Goal: Find specific page/section: Find specific page/section

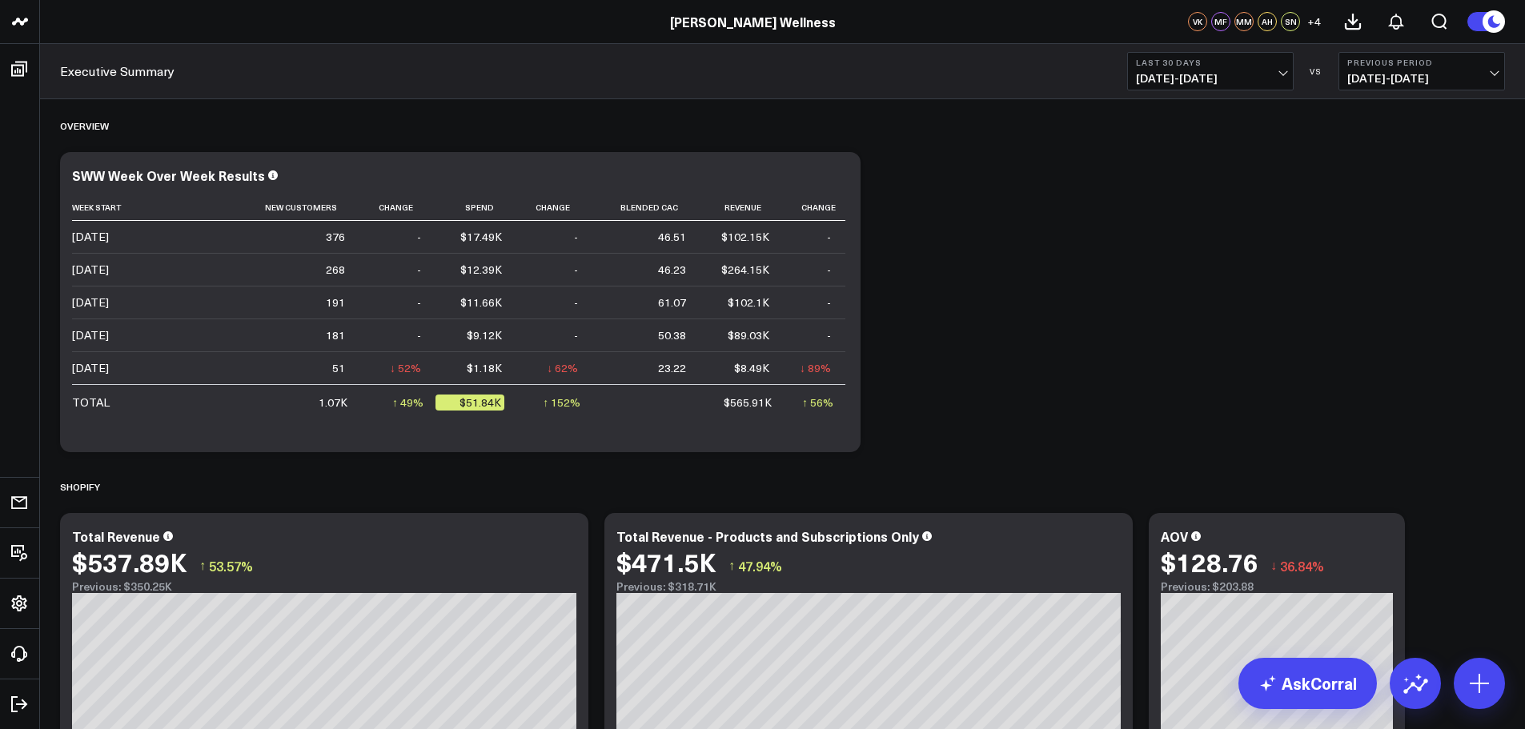
click at [1261, 74] on span "[DATE] - [DATE]" at bounding box center [1210, 78] width 149 height 13
click at [1181, 422] on link "MTD" at bounding box center [1210, 418] width 165 height 30
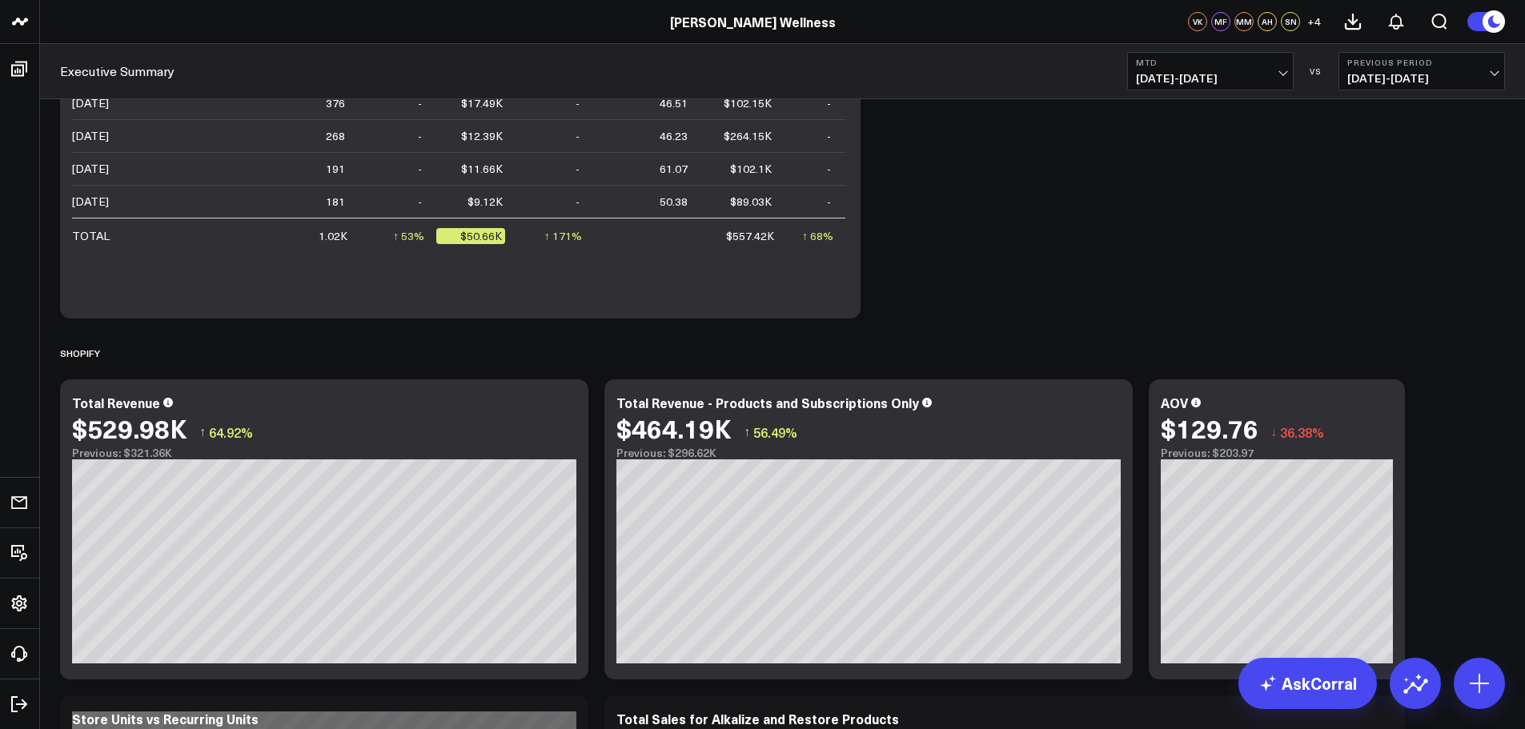
scroll to position [400, 0]
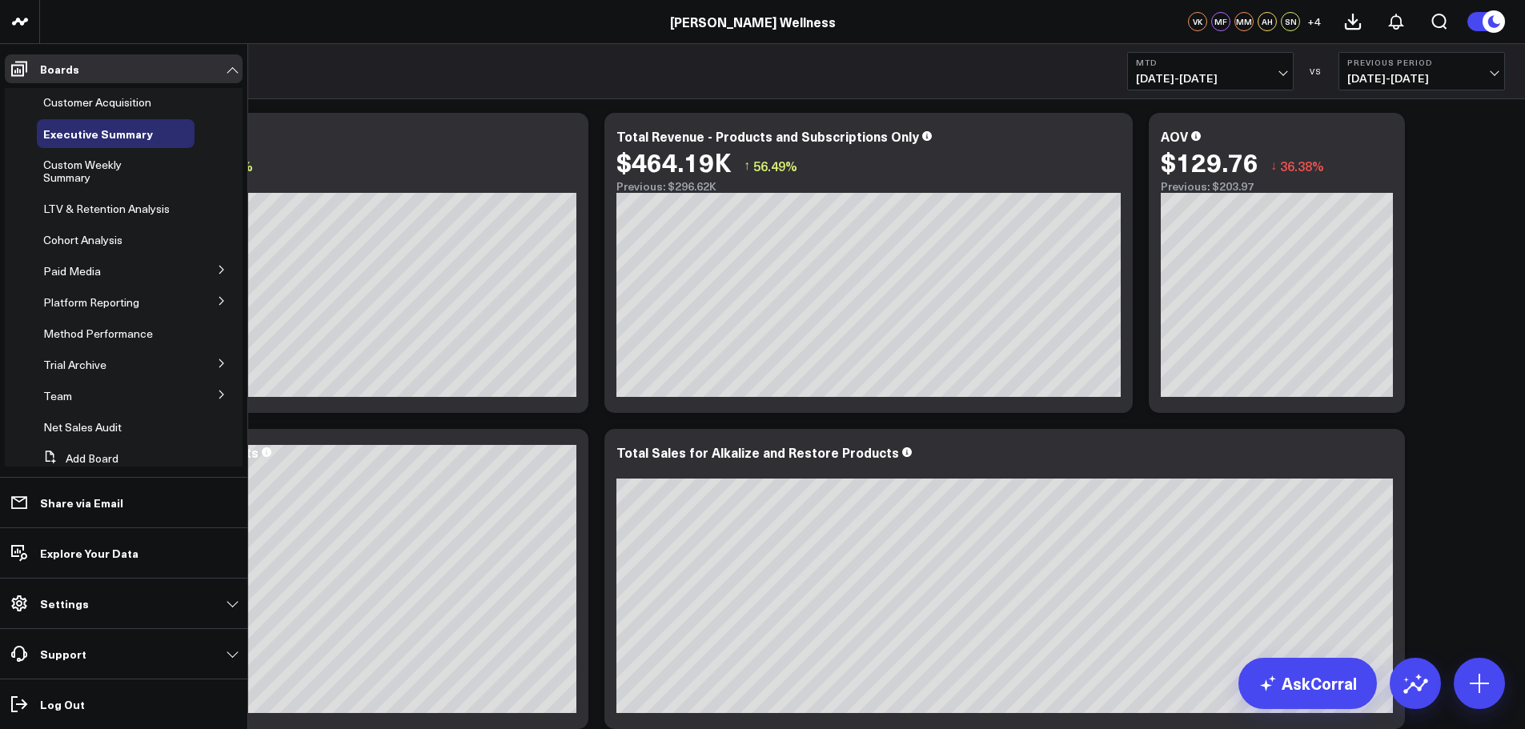
click at [97, 279] on span "Paid Media" at bounding box center [72, 270] width 58 height 15
